Goal: Find specific page/section

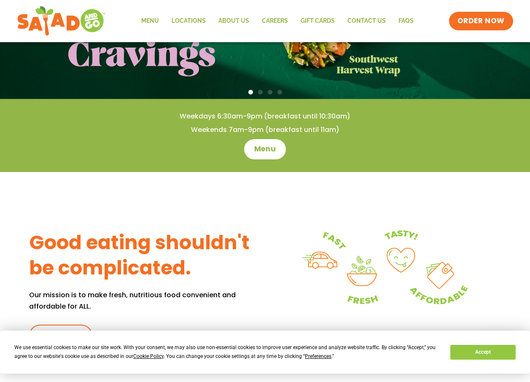
scroll to position [211, 0]
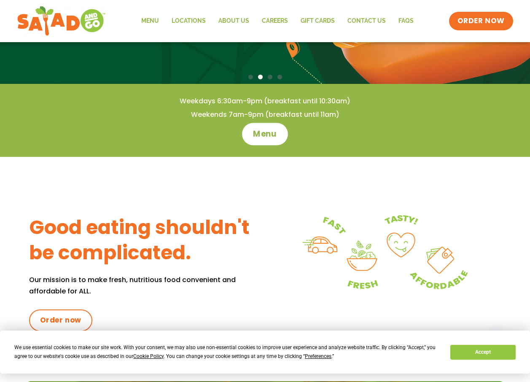
click at [264, 141] on link "Menu" at bounding box center [265, 134] width 46 height 22
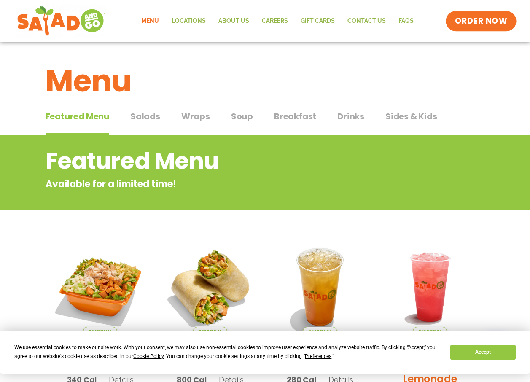
click at [479, 20] on span "ORDER NOW" at bounding box center [481, 21] width 52 height 11
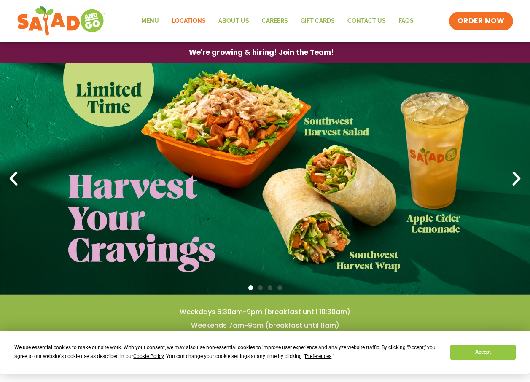
click at [189, 22] on link "Locations" at bounding box center [188, 20] width 47 height 19
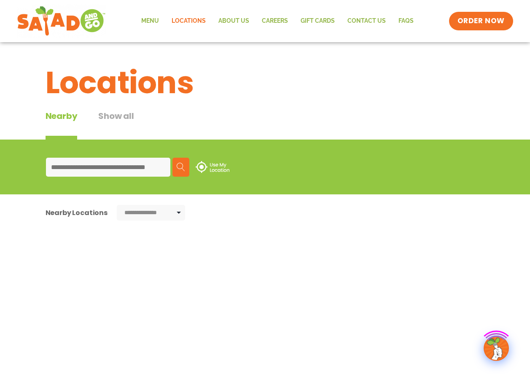
type input "**********"
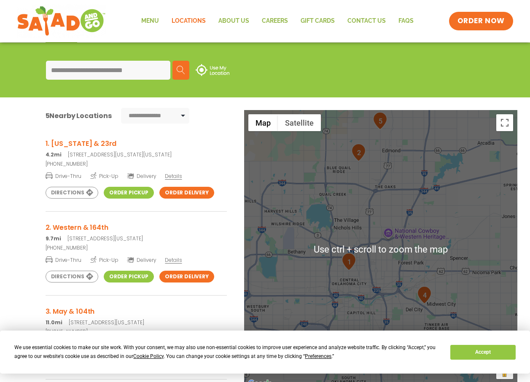
scroll to position [89, 0]
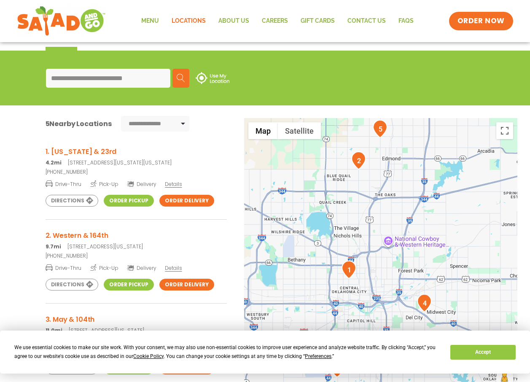
click at [361, 162] on img "2" at bounding box center [358, 160] width 15 height 18
